Goal: Task Accomplishment & Management: Manage account settings

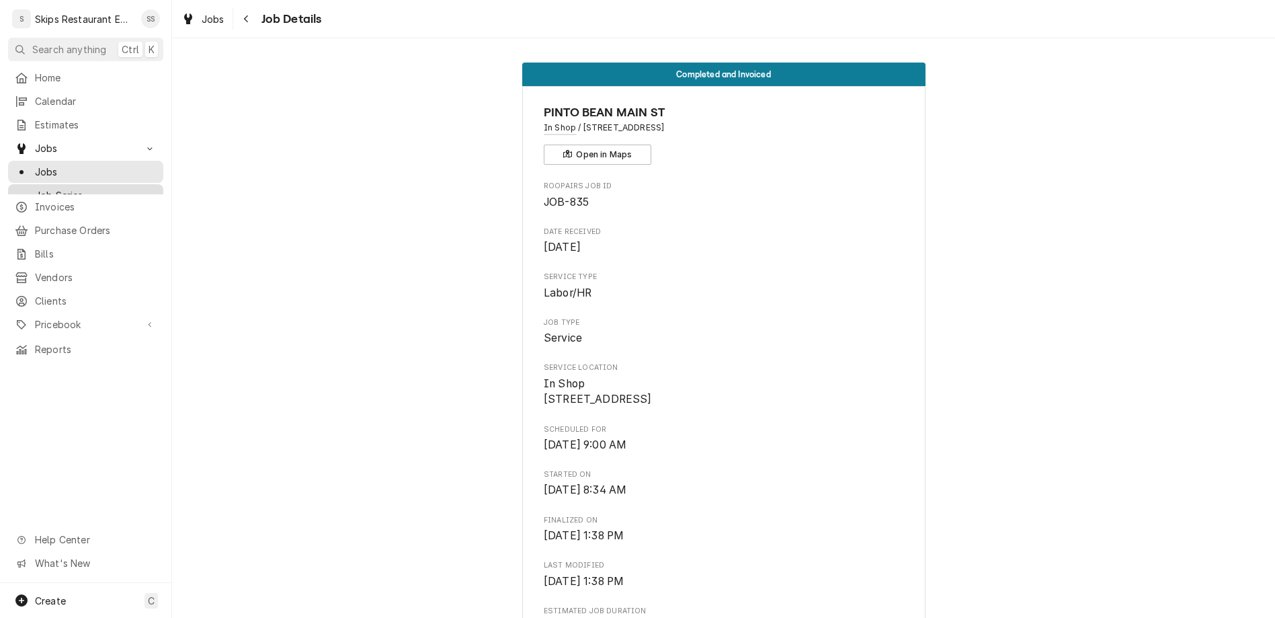
scroll to position [262, 0]
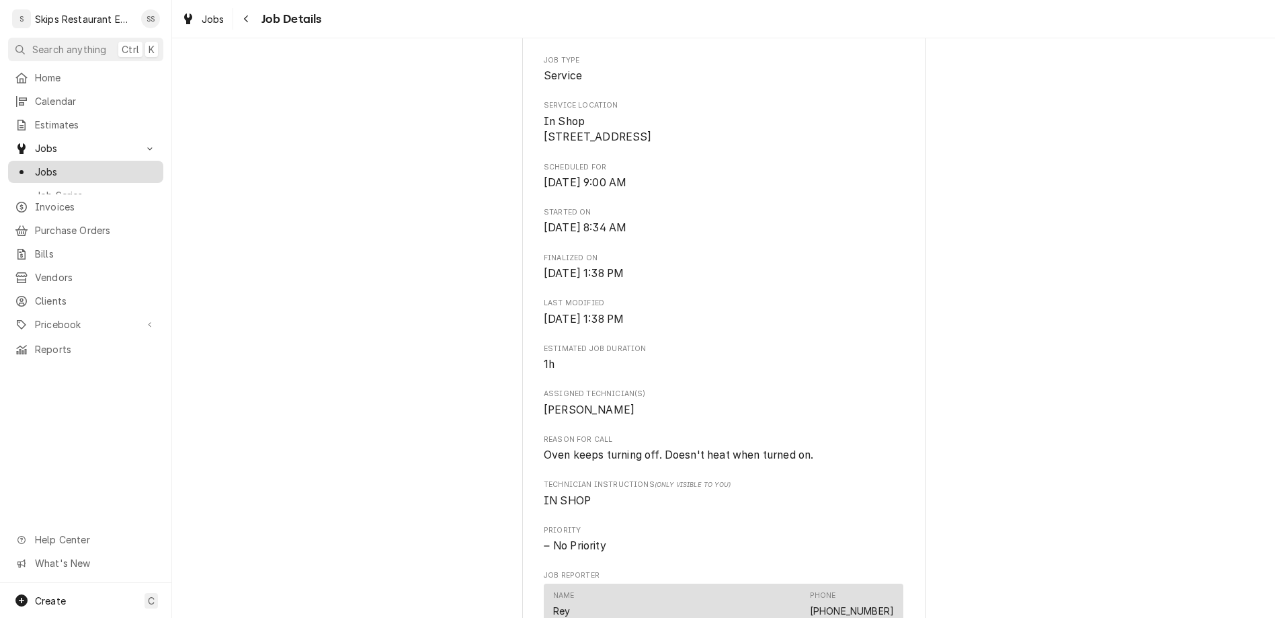
click at [36, 161] on link "Jobs" at bounding box center [85, 172] width 155 height 22
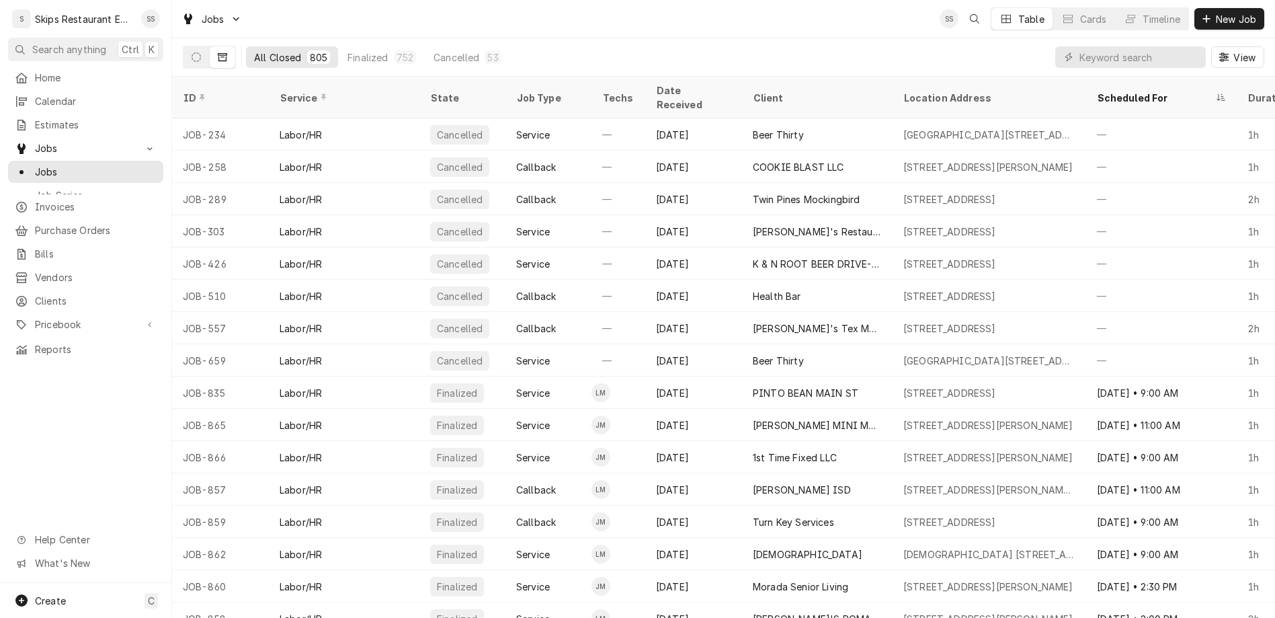
click at [183, 47] on button "Dynamic Content Wrapper" at bounding box center [196, 57] width 26 height 22
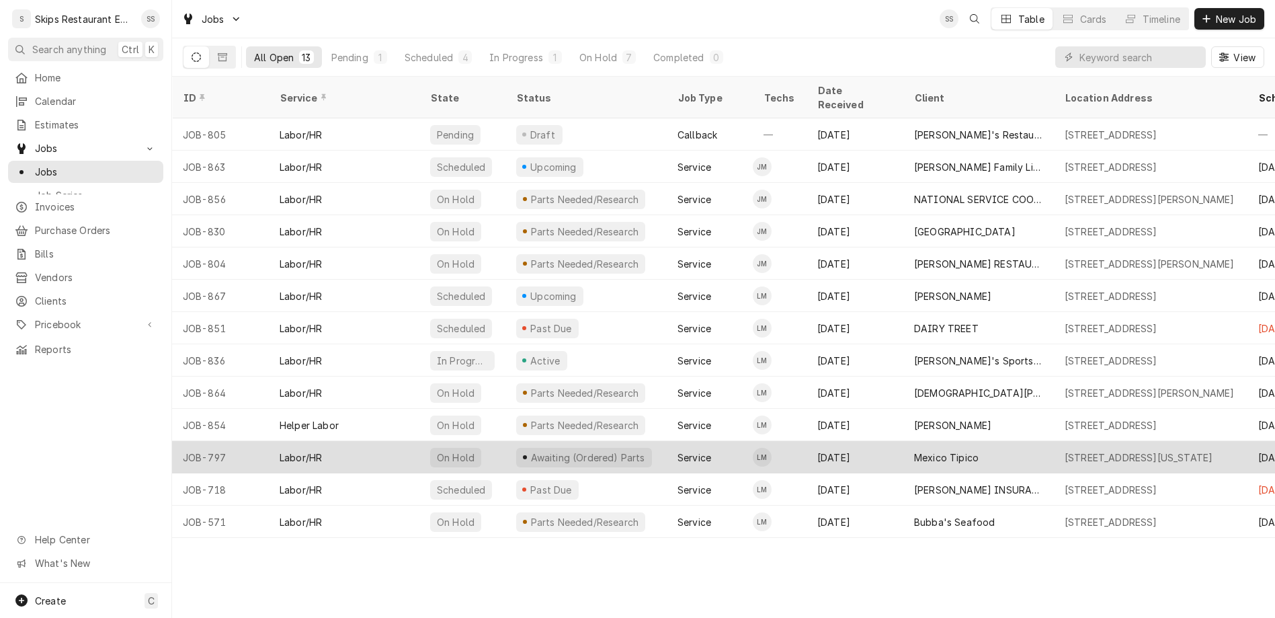
click at [914, 450] on div "Mexico Tipico" at bounding box center [946, 457] width 65 height 14
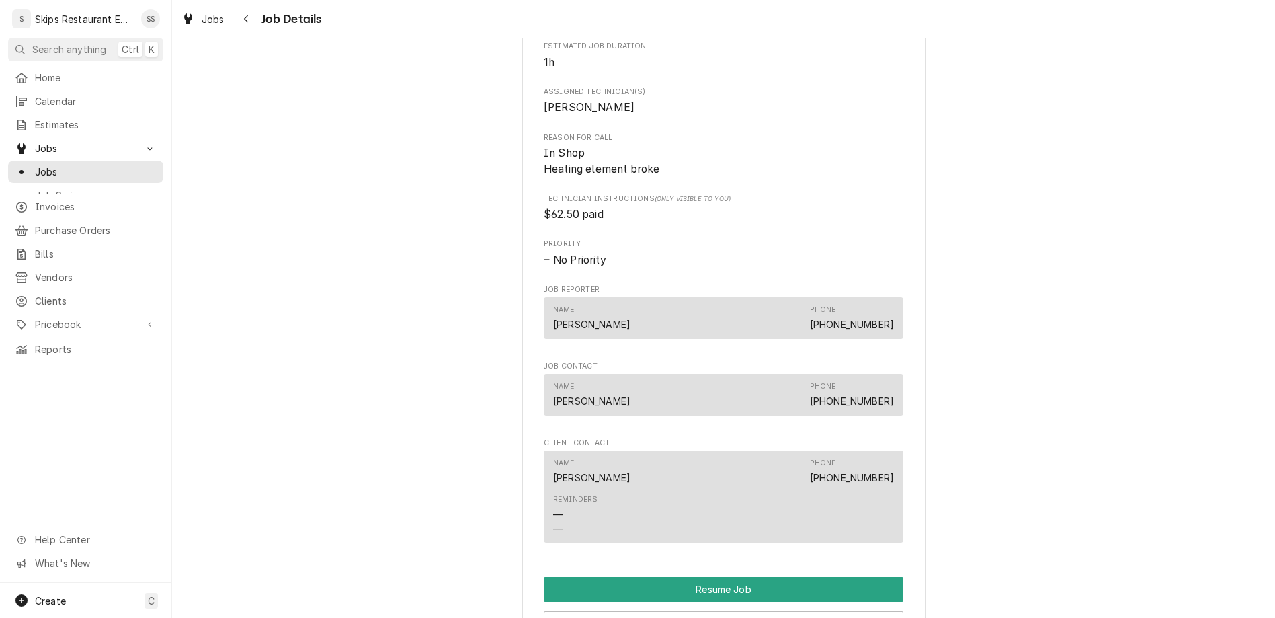
scroll to position [839, 0]
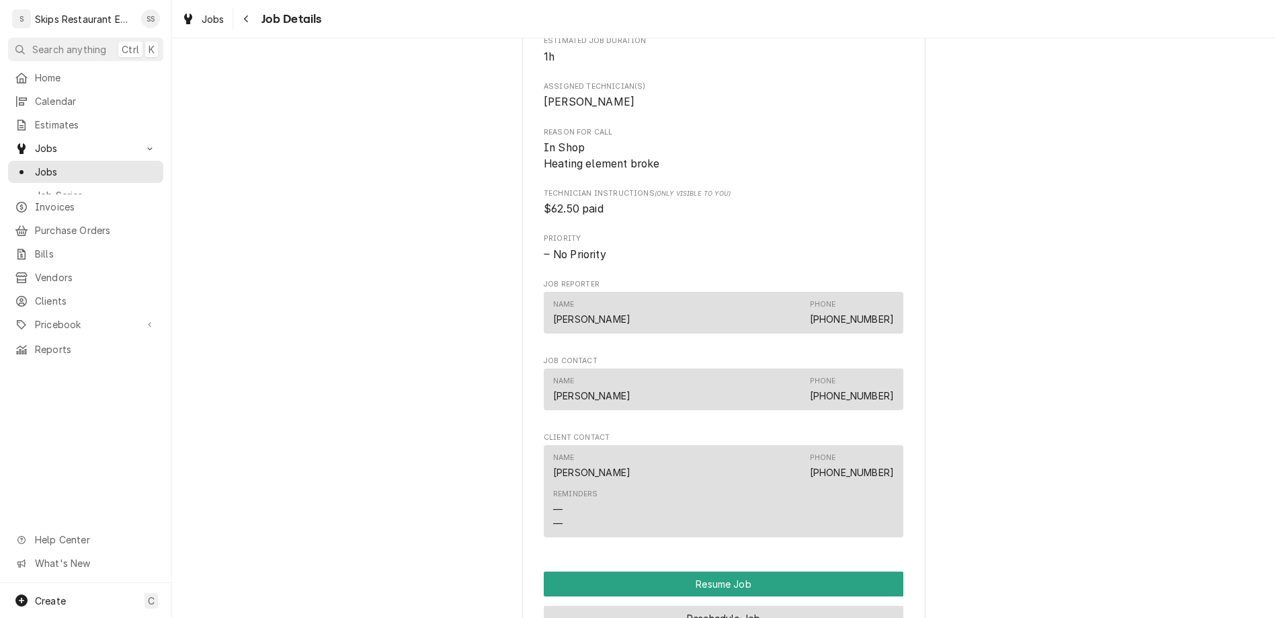
click at [677, 606] on button "Reschedule Job" at bounding box center [724, 618] width 360 height 25
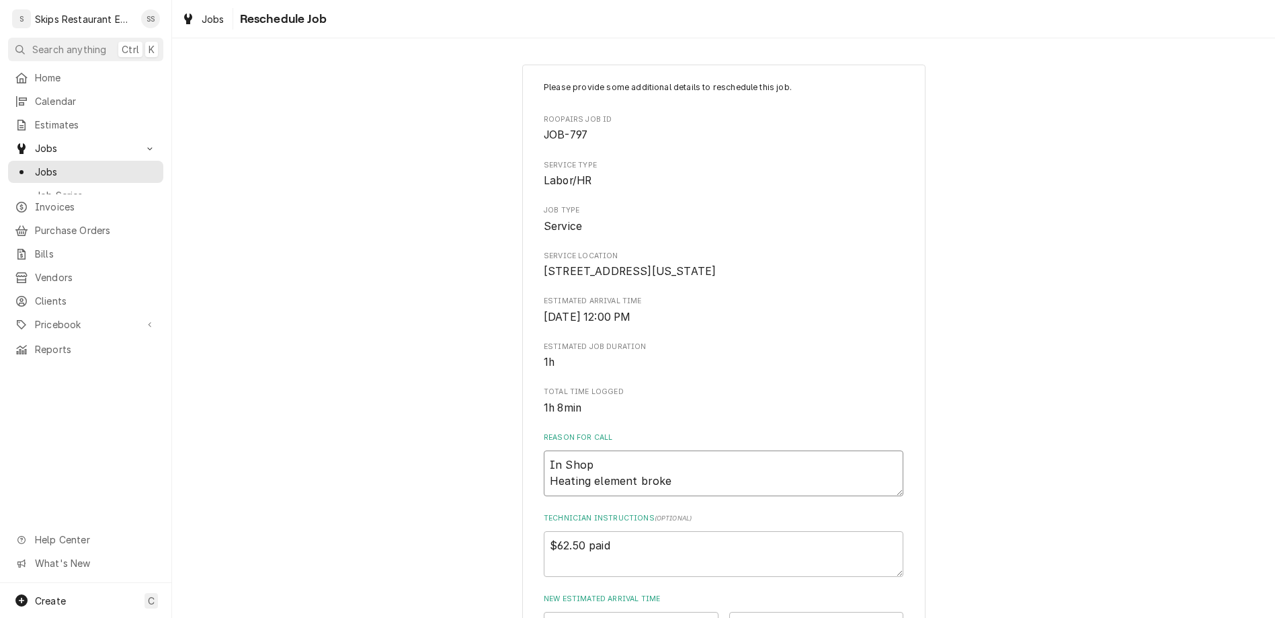
click at [681, 450] on textarea "In Shop Heating element broke" at bounding box center [724, 473] width 360 height 46
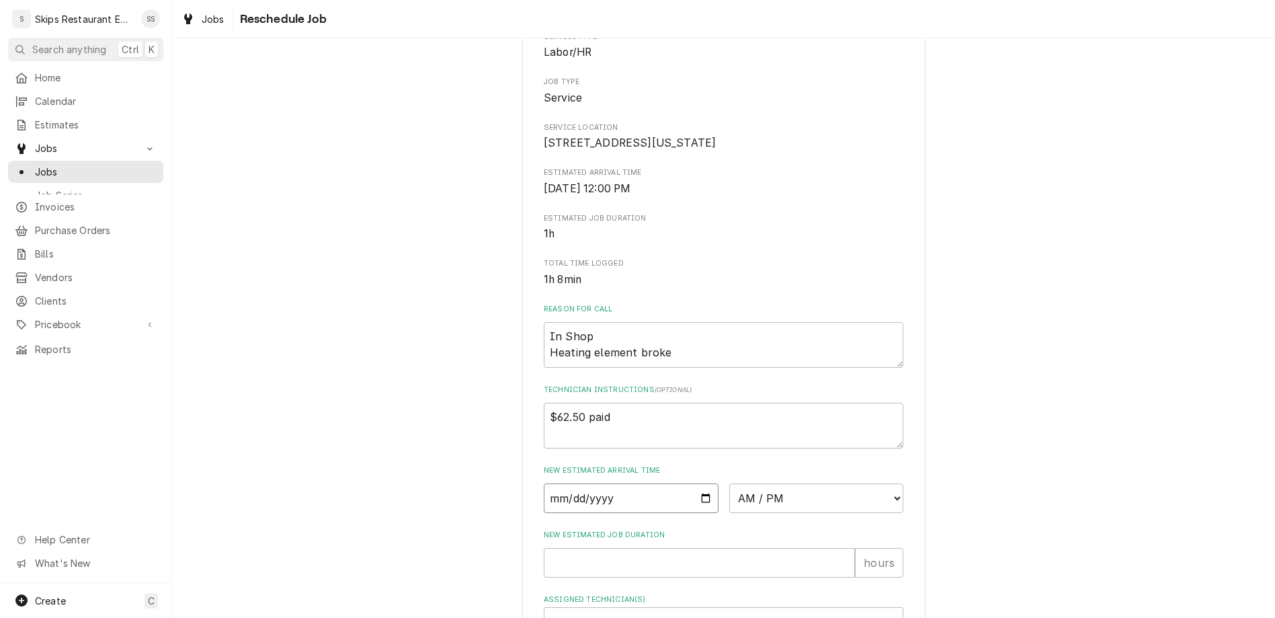
click at [681, 483] on input "Date" at bounding box center [631, 498] width 175 height 30
type input "2025-08-26"
type textarea "x"
click at [826, 483] on select "AM / PM 6:00 AM 6:15 AM 6:30 AM 6:45 AM 7:00 AM 7:15 AM 7:30 AM 7:45 AM 8:00 AM…" at bounding box center [816, 498] width 175 height 30
select select "09:00:00"
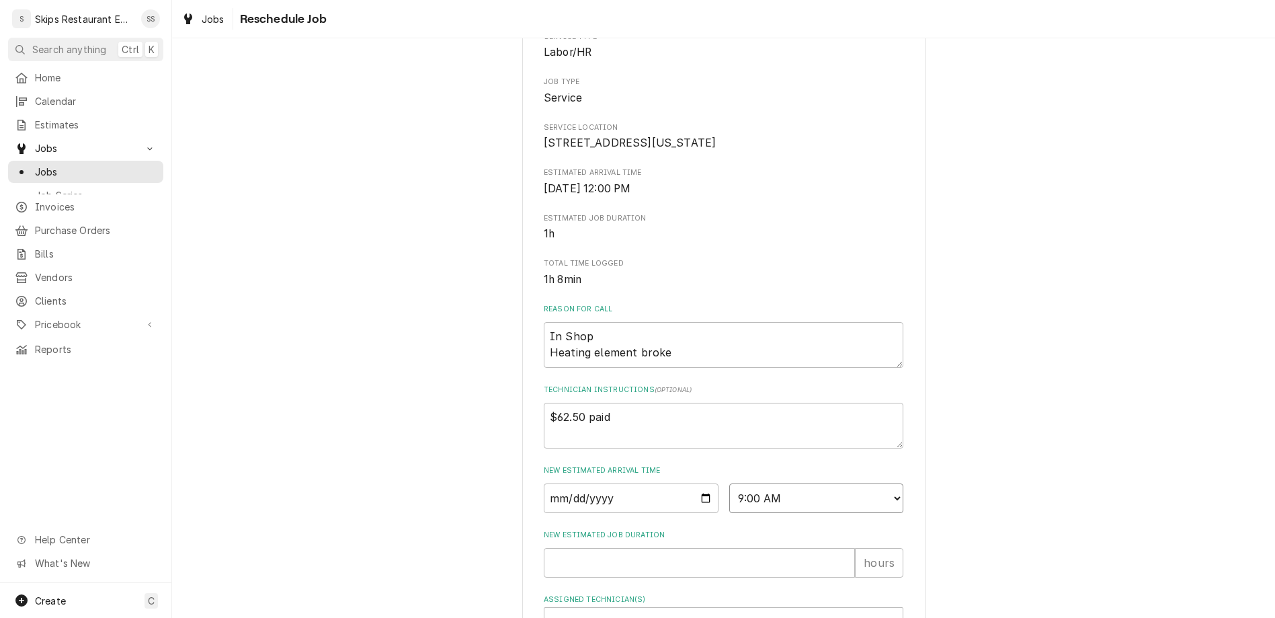
click option "9:00 AM" at bounding box center [0, 0] width 0 height 0
type textarea "x"
click at [634, 548] on input "New Estimated Job Duration" at bounding box center [699, 563] width 311 height 30
type input "1"
type textarea "x"
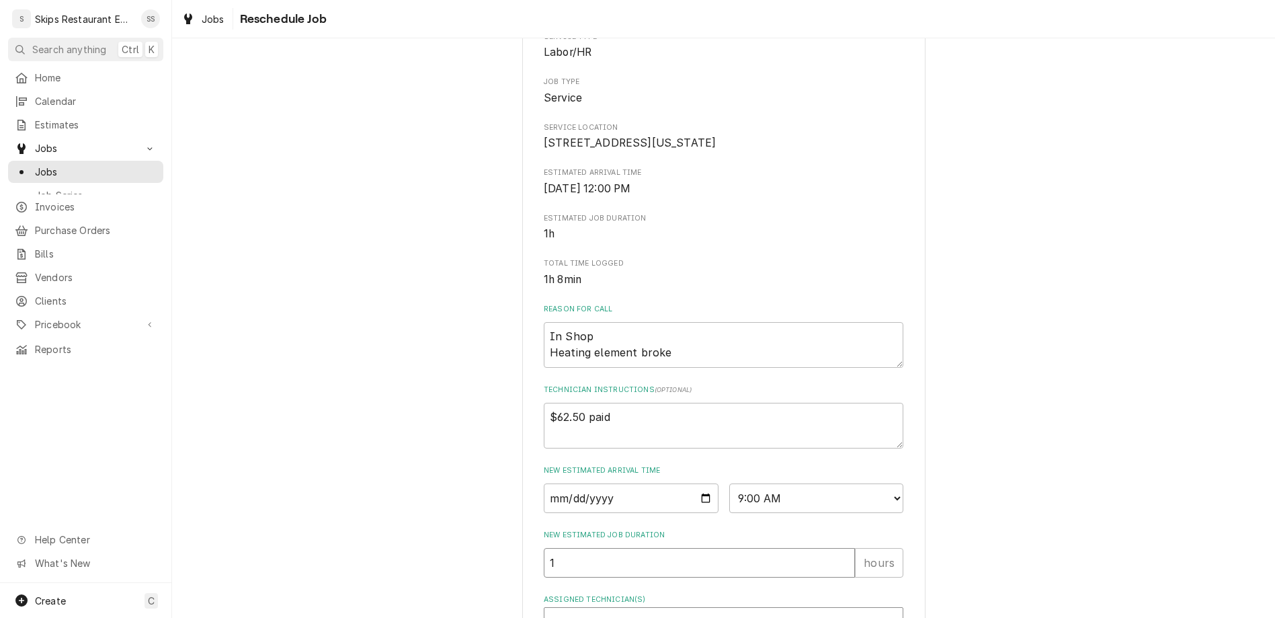
type input "1"
click at [622, 610] on div "Assigned Technician(s)" at bounding box center [711, 622] width 321 height 24
type textarea "x"
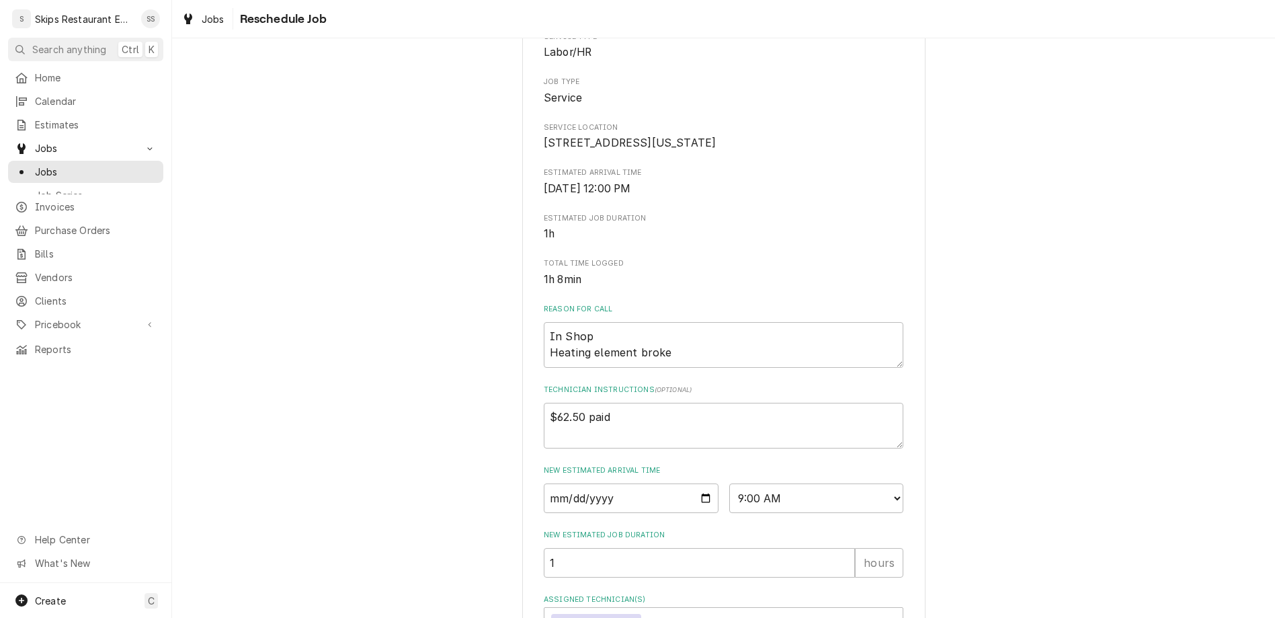
type textarea "Par"
type textarea "x"
type textarea "Parts"
type textarea "x"
type textarea "Parts res"
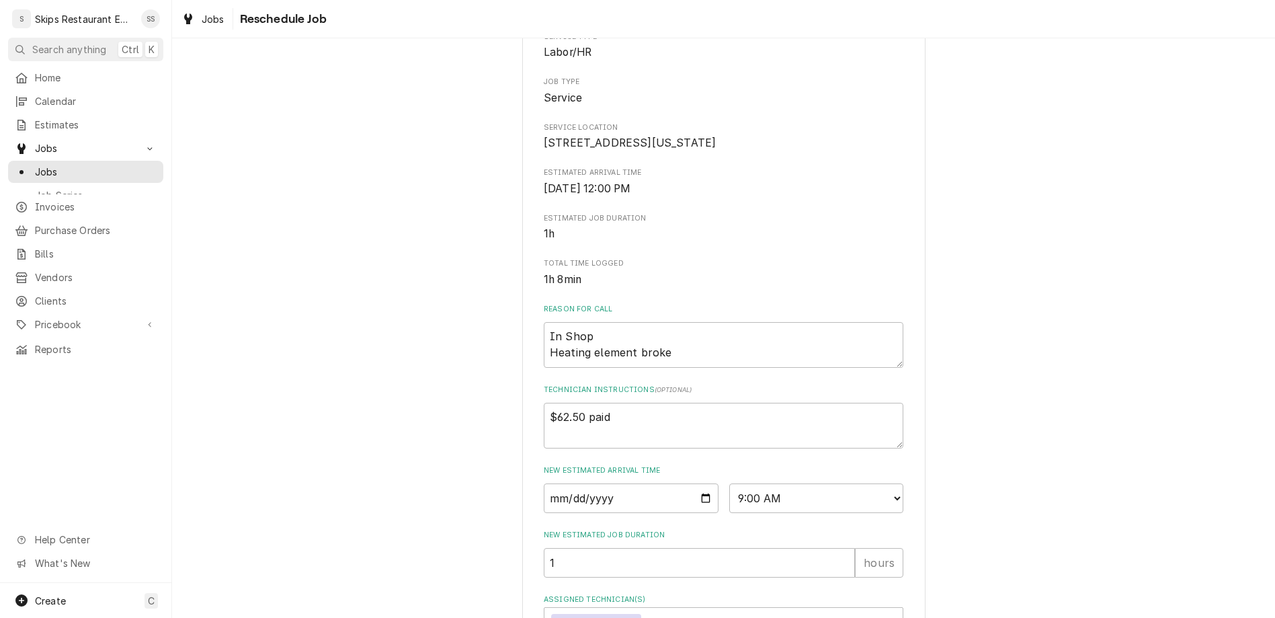
type textarea "x"
type textarea "Parts re"
type textarea "x"
type textarea "Parts rec"
type textarea "x"
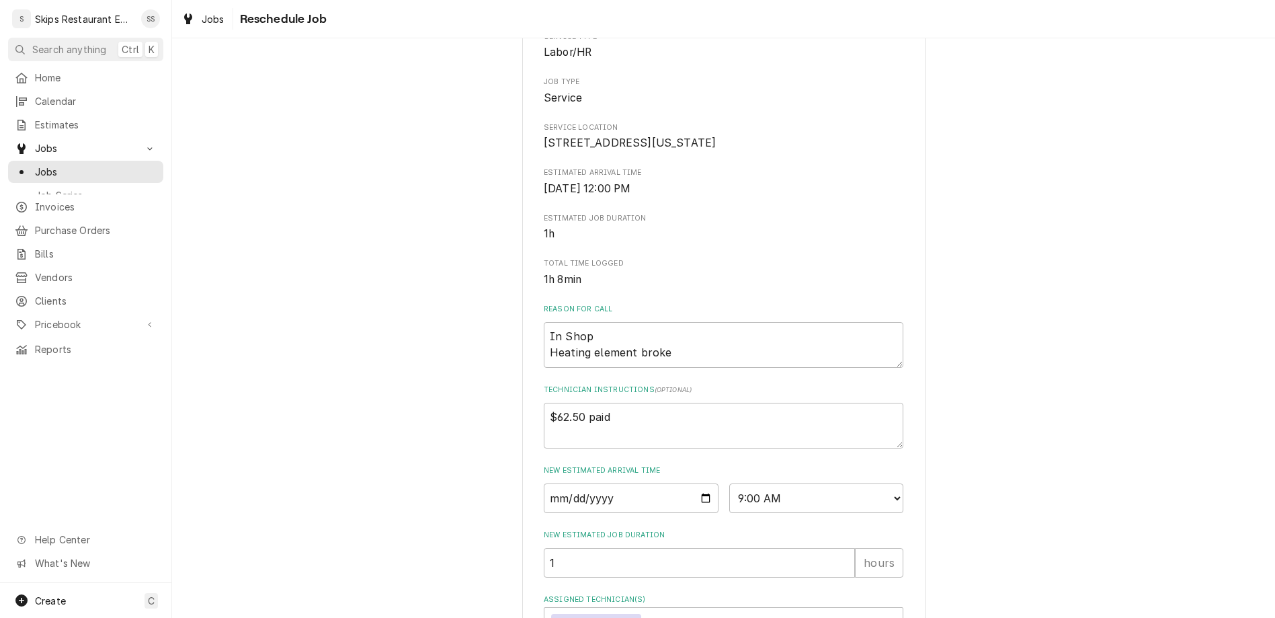
type textarea "Parts rece"
type textarea "x"
type textarea "Parts recei"
type textarea "x"
type textarea "Parts receiv"
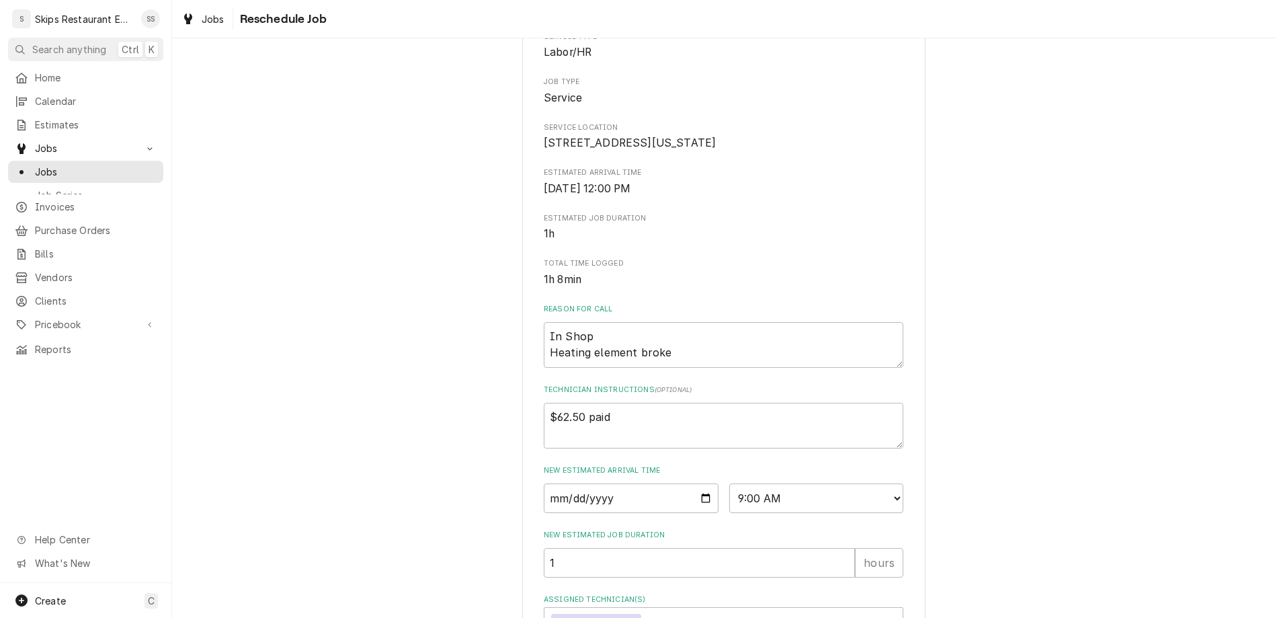
type textarea "x"
type textarea "Parts receive"
type textarea "x"
type textarea "Parts received"
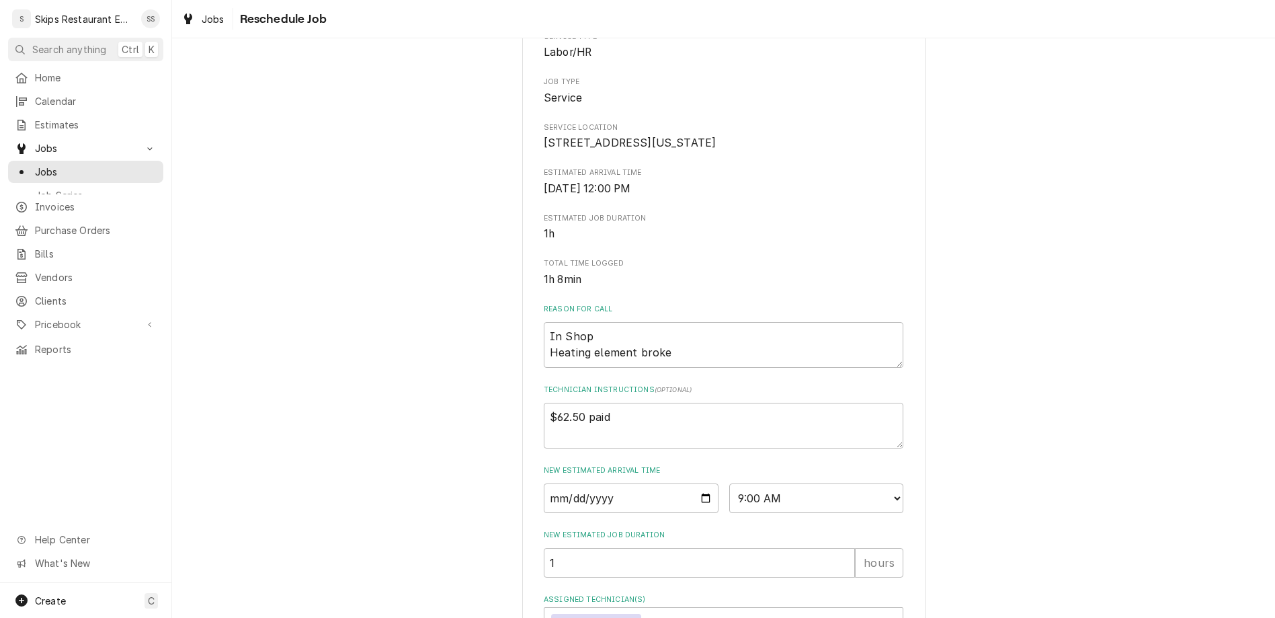
type textarea "x"
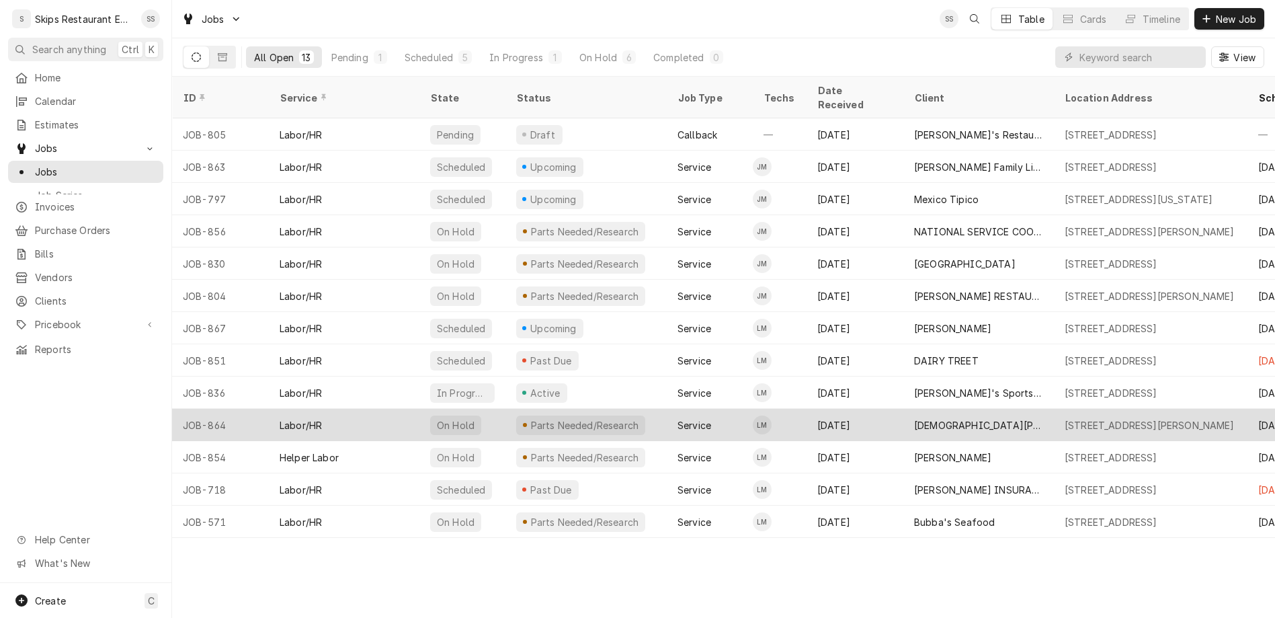
click at [931, 418] on div "[DEMOGRAPHIC_DATA][PERSON_NAME] KITCHEN" at bounding box center [978, 425] width 129 height 14
click at [931, 418] on div "CHRIST'S KITCHEN" at bounding box center [978, 425] width 129 height 14
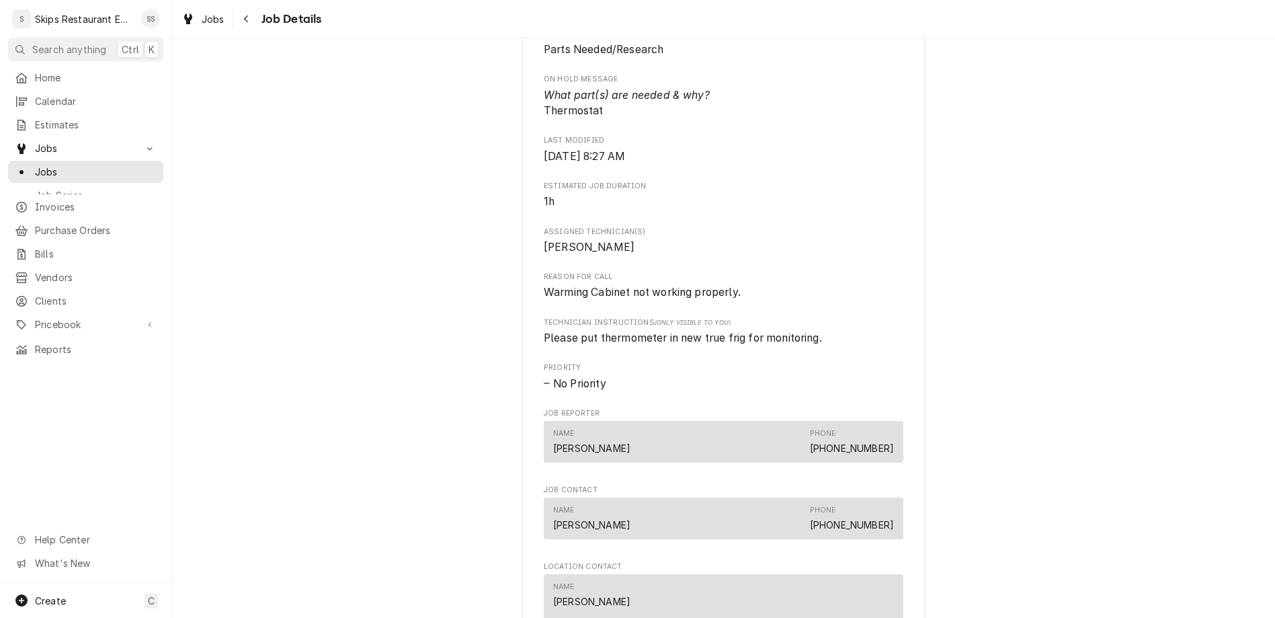
scroll to position [734, 0]
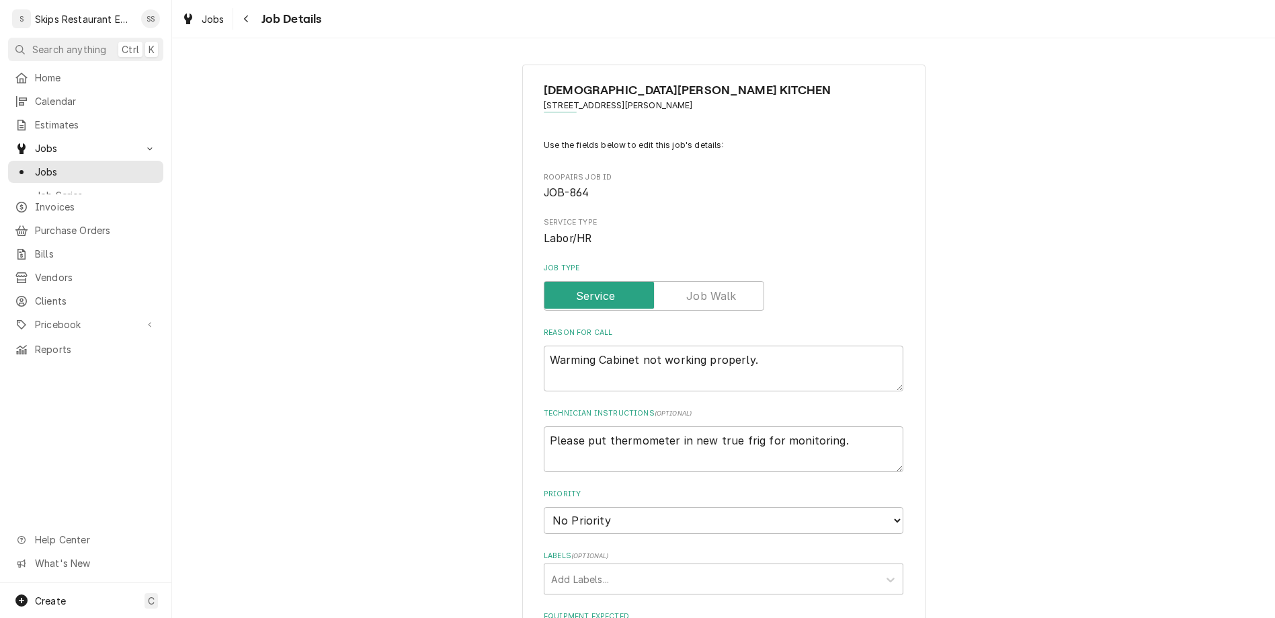
type textarea "x"
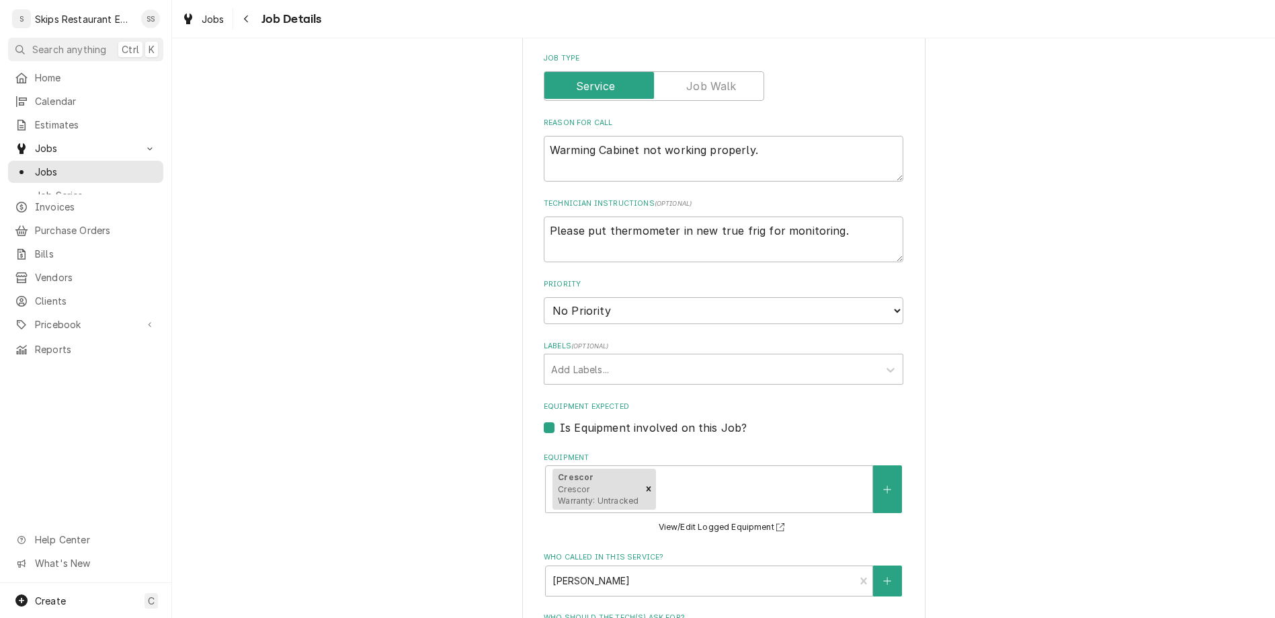
scroll to position [315, 0]
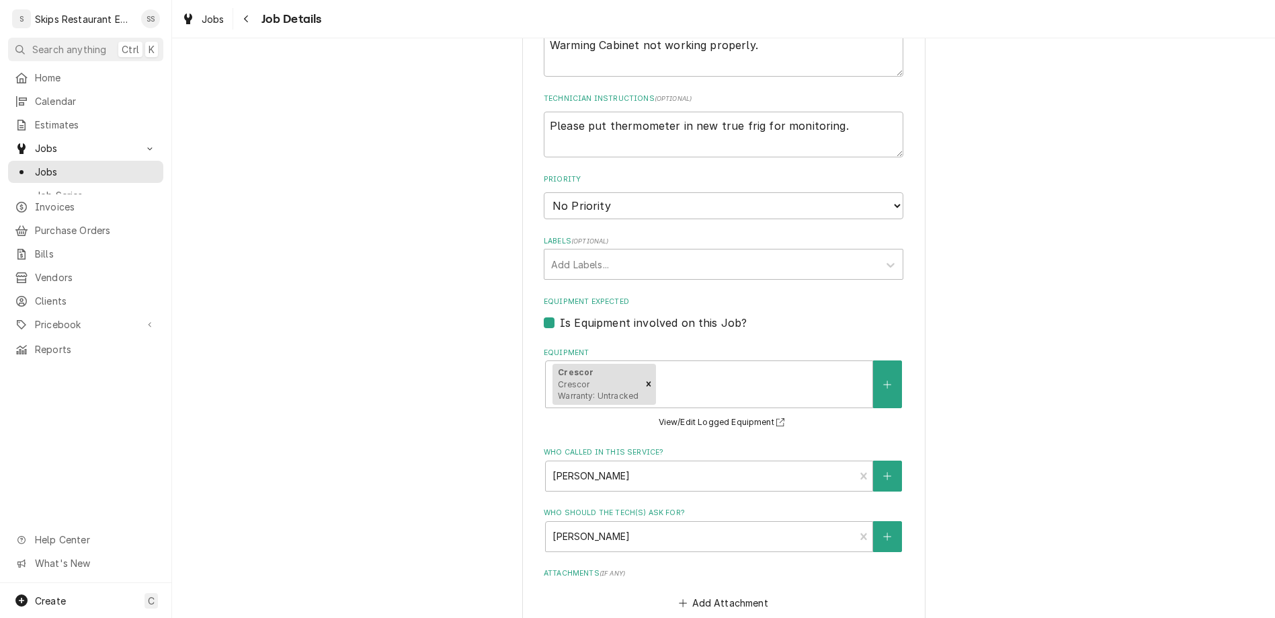
type input "2025-08-26"
type textarea "x"
select select "10:00:00"
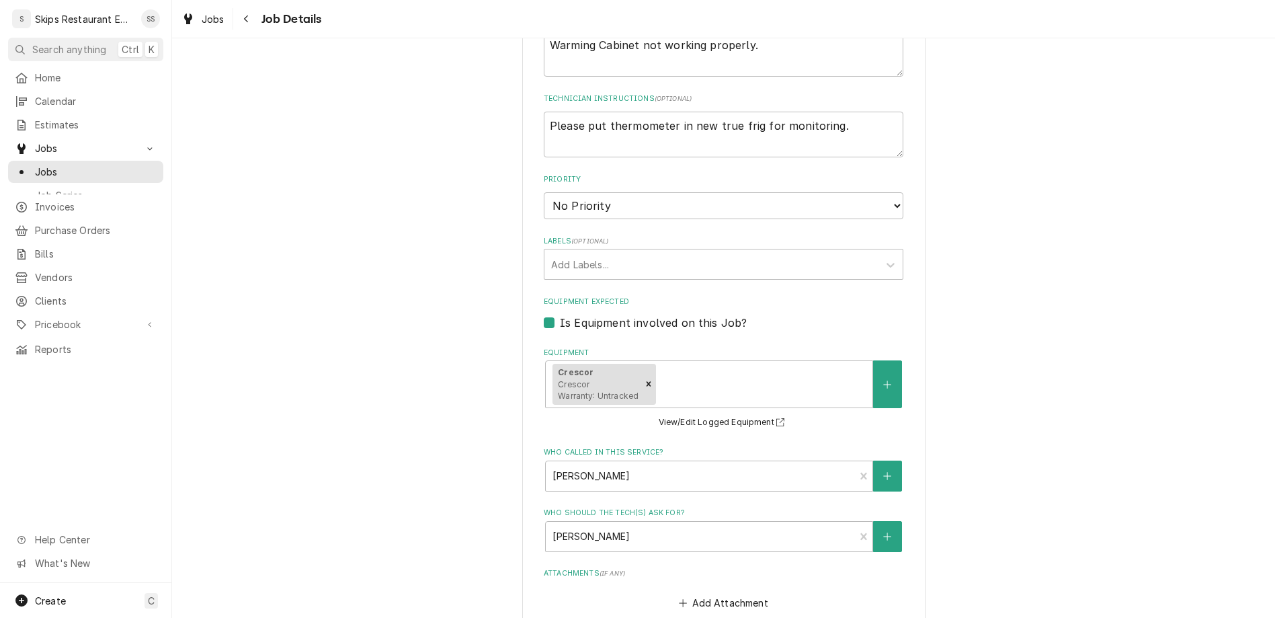
click option "10:00 AM" at bounding box center [0, 0] width 0 height 0
type textarea "x"
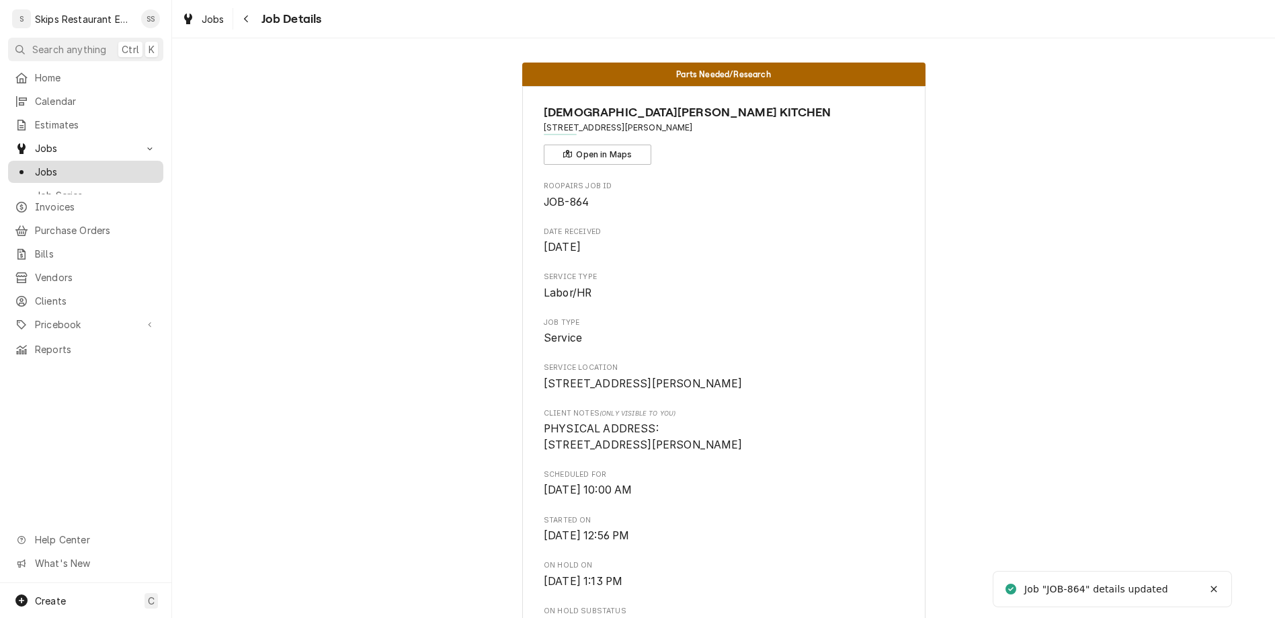
click at [35, 165] on span "Jobs" at bounding box center [96, 172] width 122 height 14
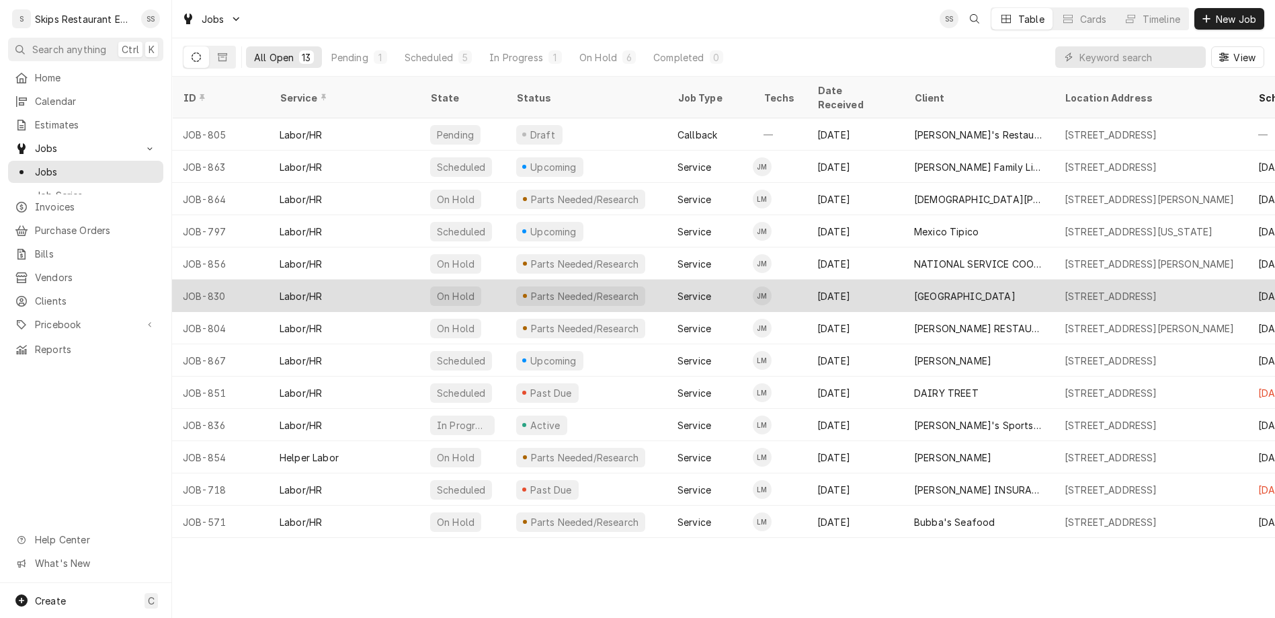
click at [763, 280] on td "JM" at bounding box center [780, 296] width 54 height 32
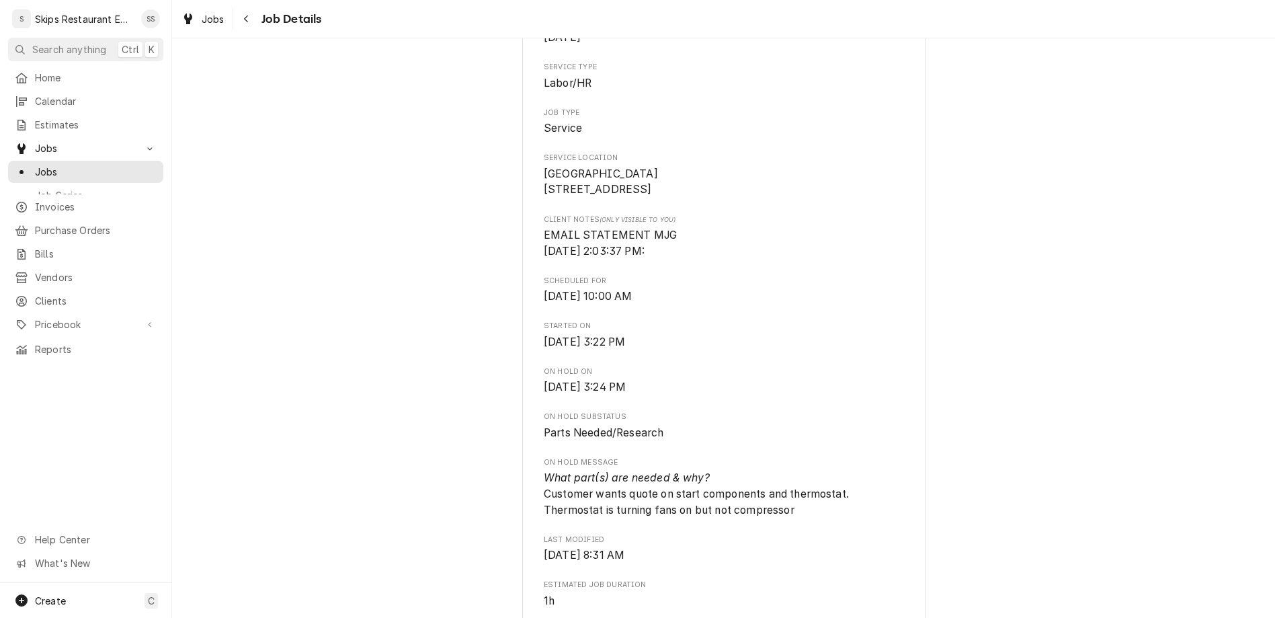
scroll to position [419, 0]
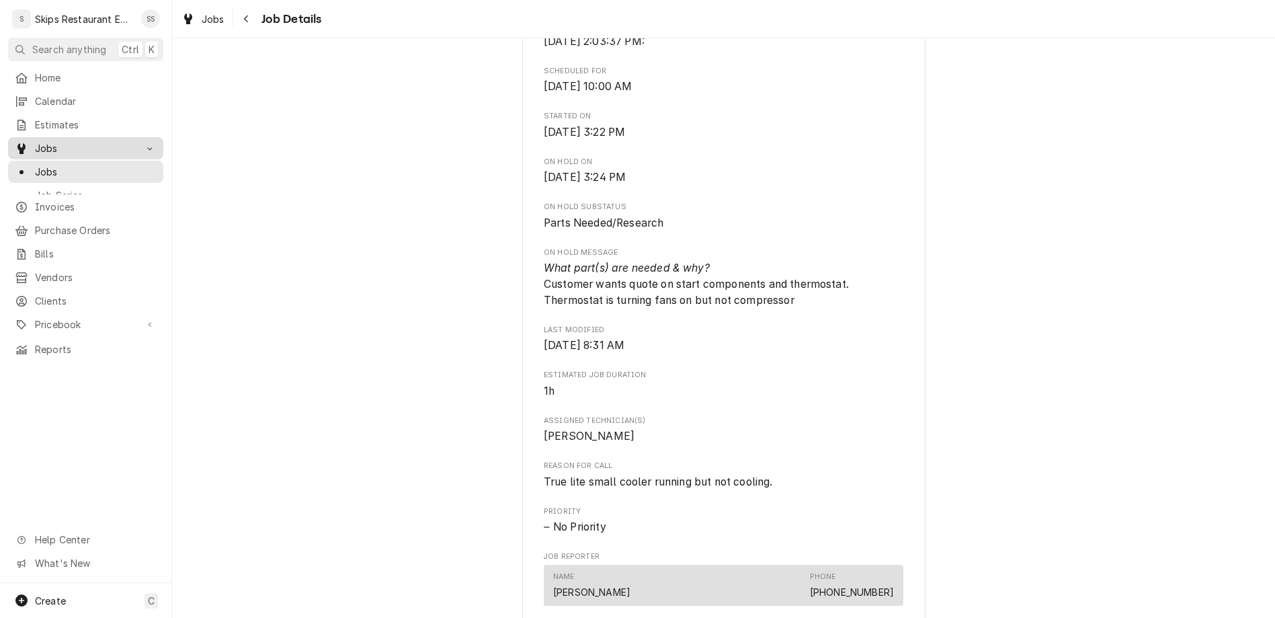
click at [35, 165] on span "Jobs" at bounding box center [96, 172] width 122 height 14
